Goal: Go to known website: Access a specific website the user already knows

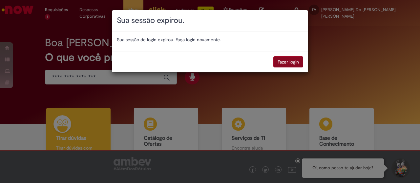
click at [292, 62] on button "Fazer login" at bounding box center [288, 61] width 30 height 11
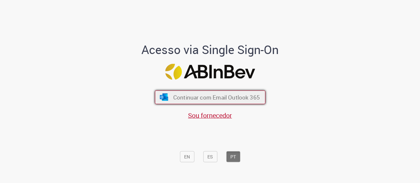
click at [213, 97] on span "Continuar com Email Outlook 365" at bounding box center [216, 97] width 87 height 8
